Goal: Information Seeking & Learning: Learn about a topic

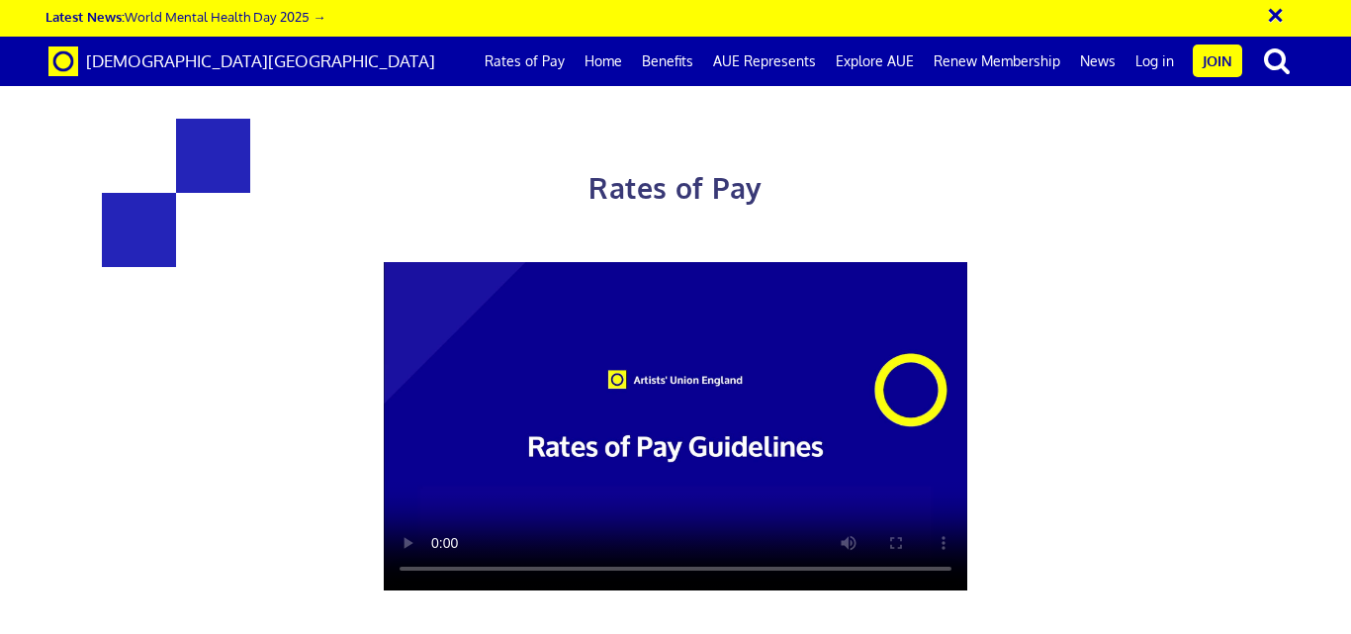
scroll to position [692, 0]
click at [1214, 65] on link "Join" at bounding box center [1217, 61] width 49 height 33
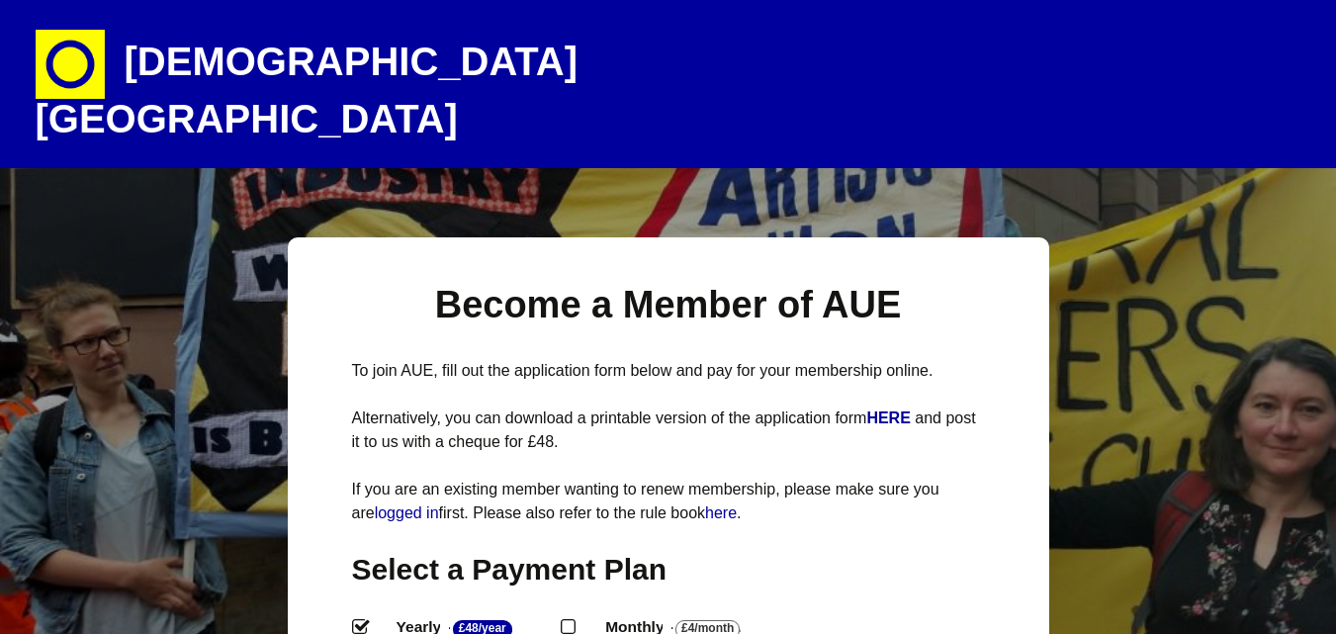
select select
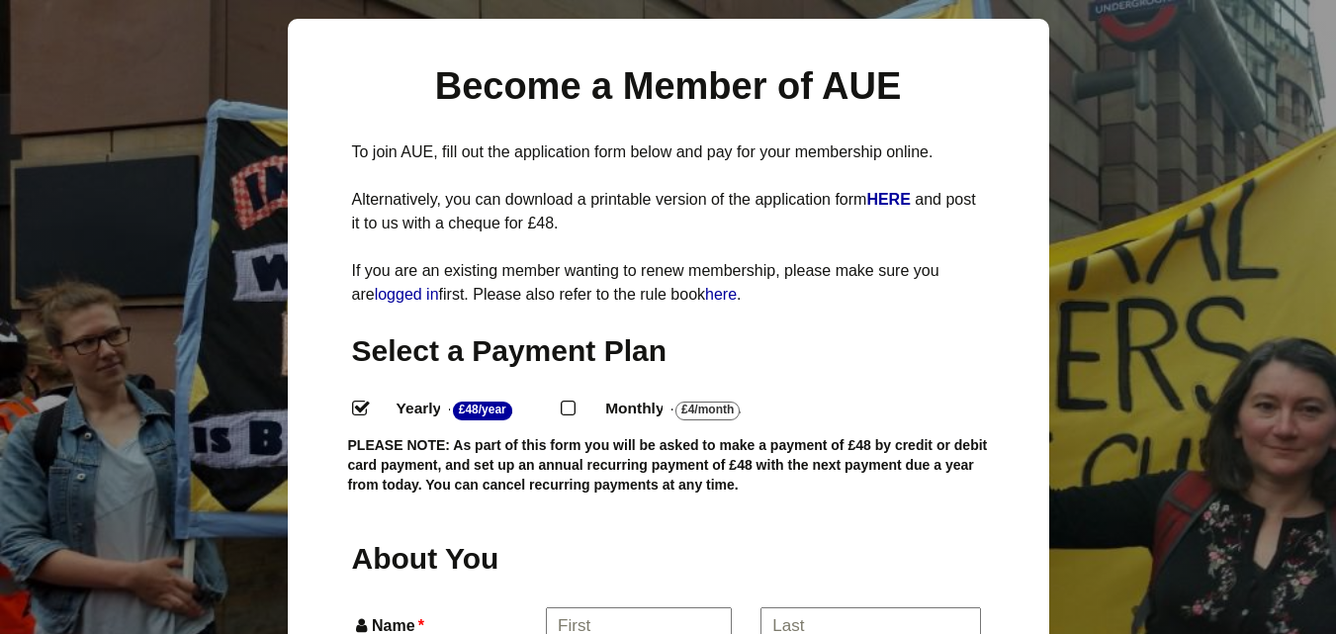
scroll to position [396, 0]
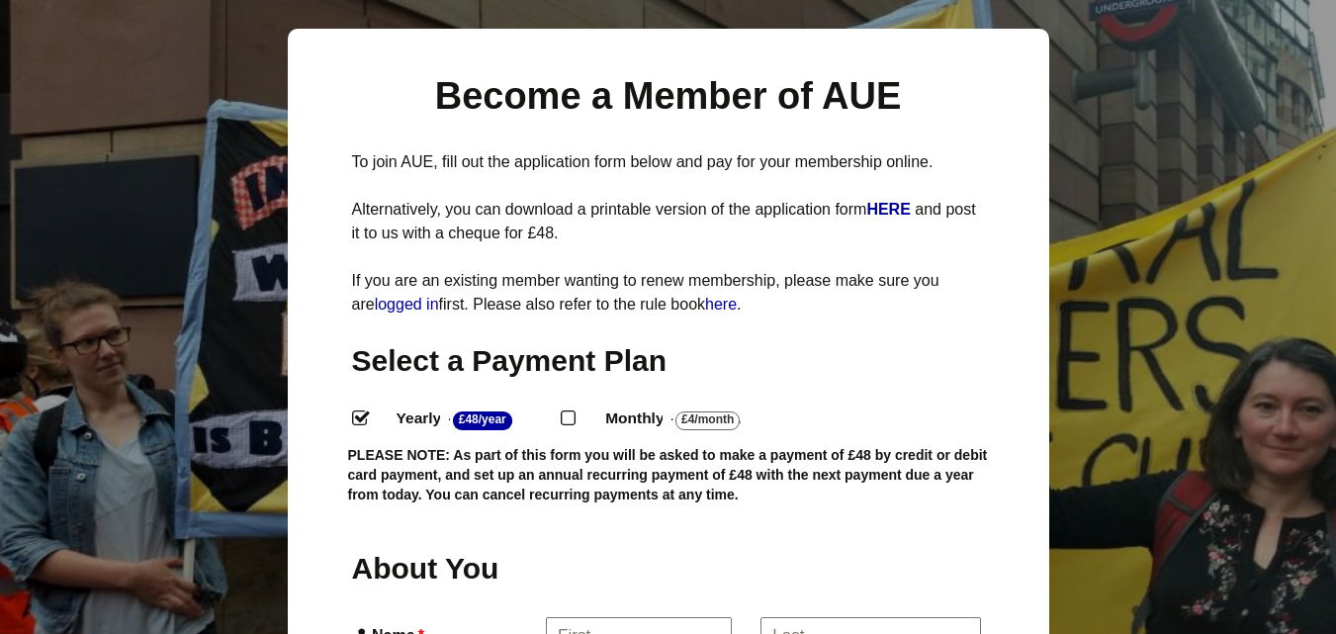
scroll to position [0, 0]
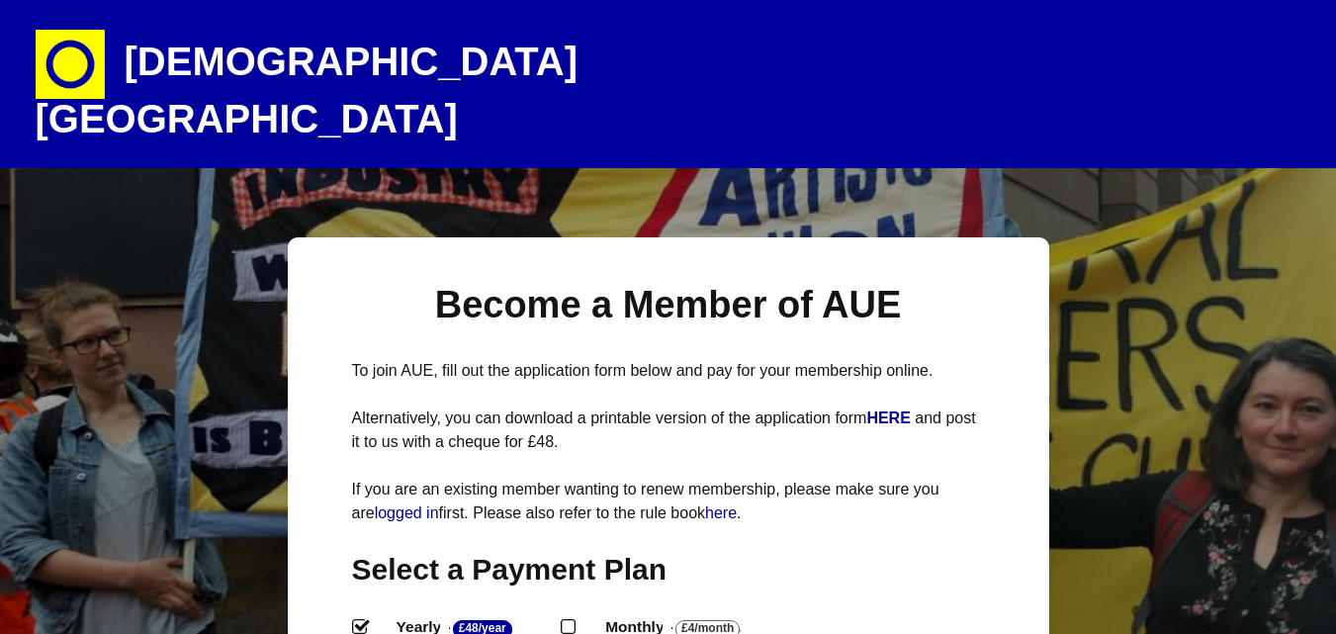
click at [27, 59] on header "Artists' Union England Artists are workers too and deserve fair pay and working…" at bounding box center [668, 84] width 1336 height 168
click at [72, 60] on img at bounding box center [70, 64] width 69 height 69
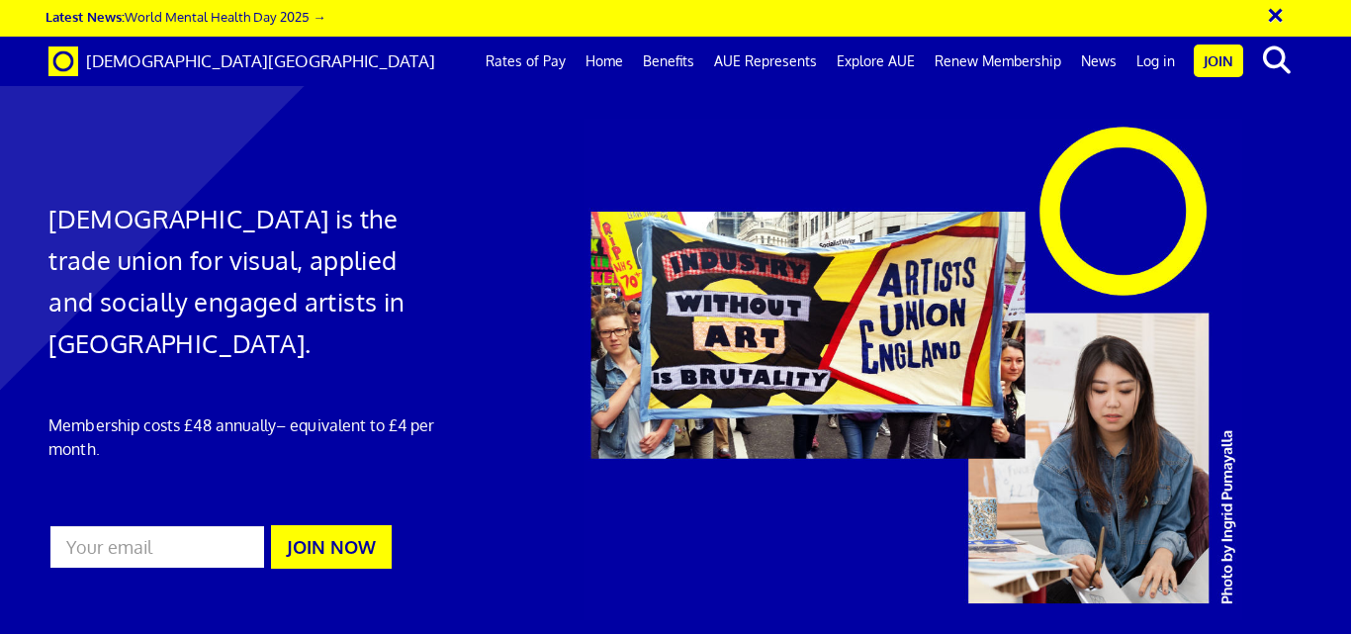
scroll to position [0, 8]
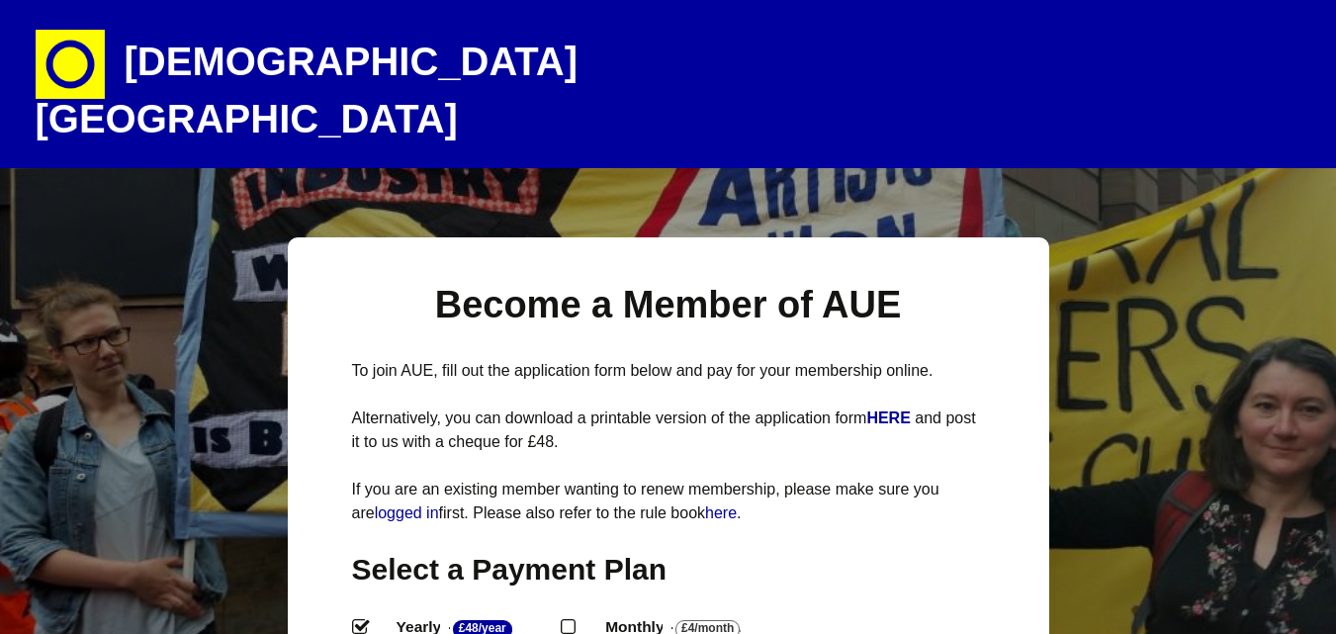
select select
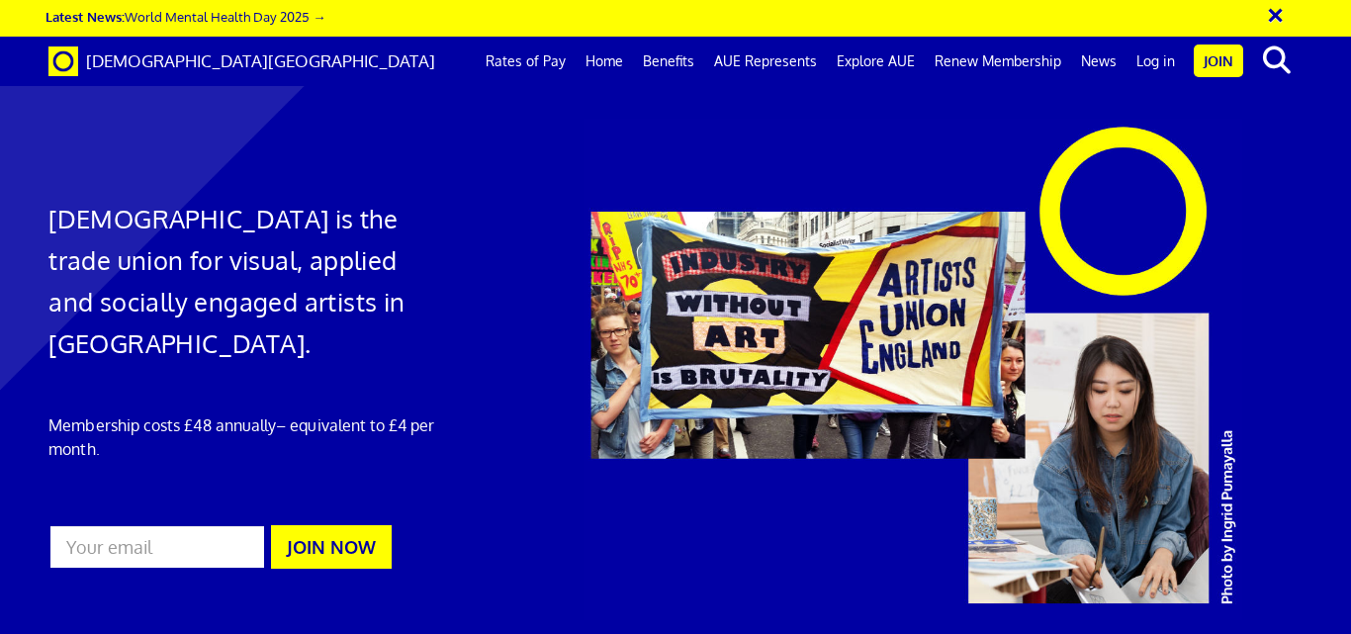
scroll to position [0, 8]
click at [534, 67] on link "Rates of Pay" at bounding box center [526, 61] width 100 height 49
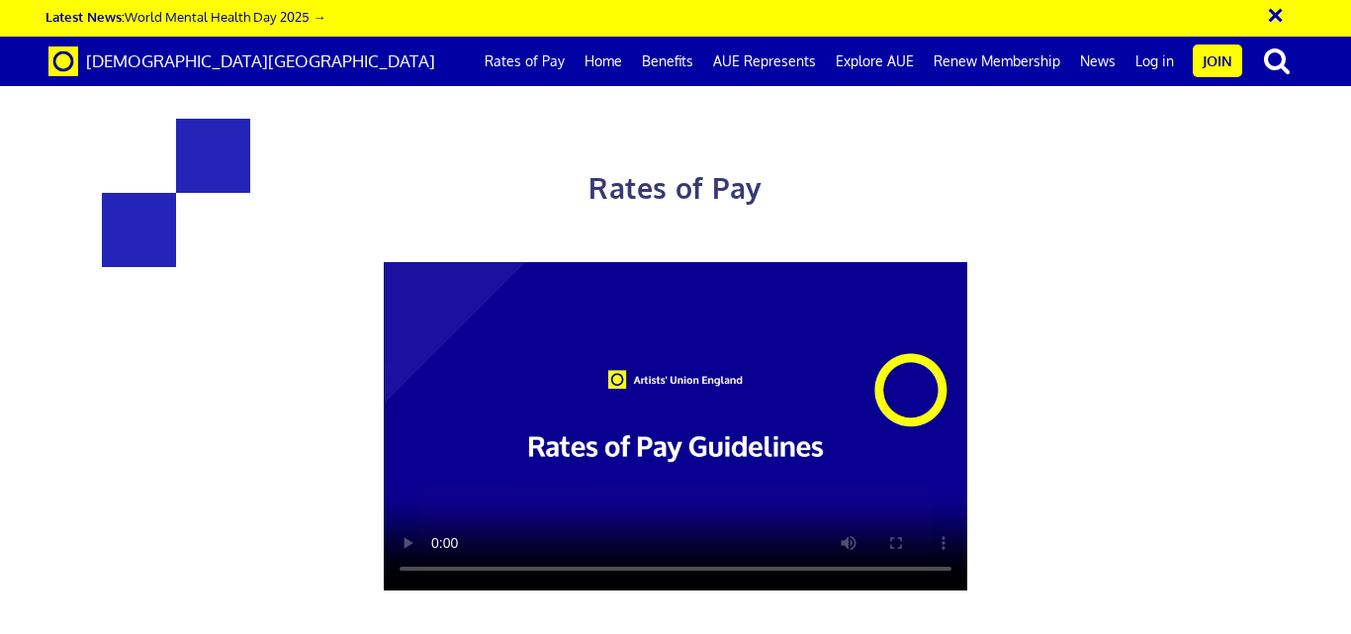
scroll to position [791, 0]
